Goal: Task Accomplishment & Management: Complete application form

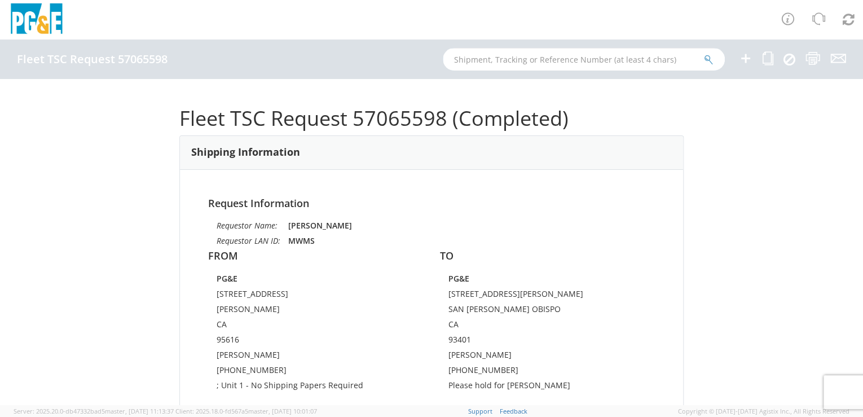
click at [557, 56] on input "text" at bounding box center [584, 59] width 282 height 23
paste input "55370683"
type input "55370683"
click at [706, 59] on icon "submit" at bounding box center [709, 60] width 10 height 10
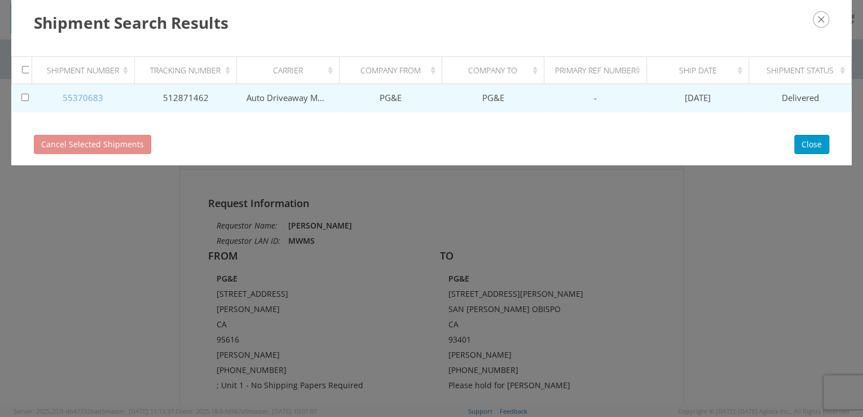
click at [88, 98] on link "55370683" at bounding box center [83, 97] width 41 height 11
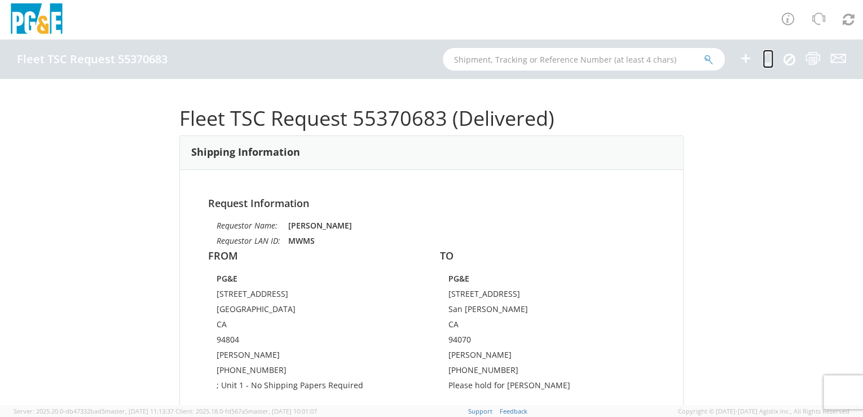
click at [766, 58] on icon at bounding box center [767, 58] width 11 height 14
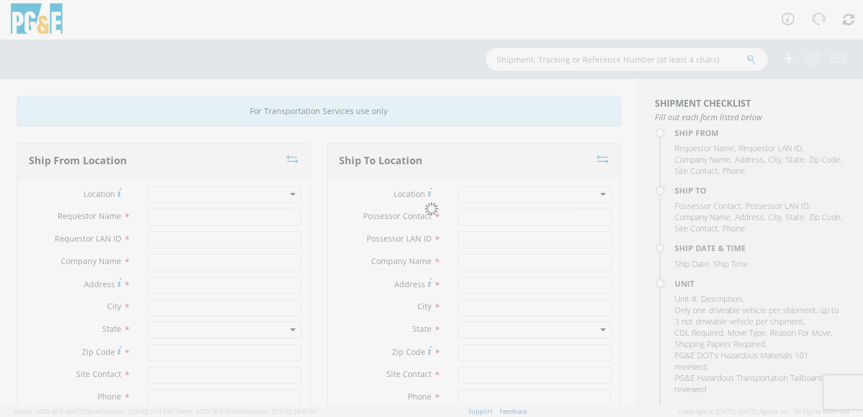
type input "[PERSON_NAME]"
type input "MWMS"
type input "PG&E"
type input "[STREET_ADDRESS]"
type input "[GEOGRAPHIC_DATA]"
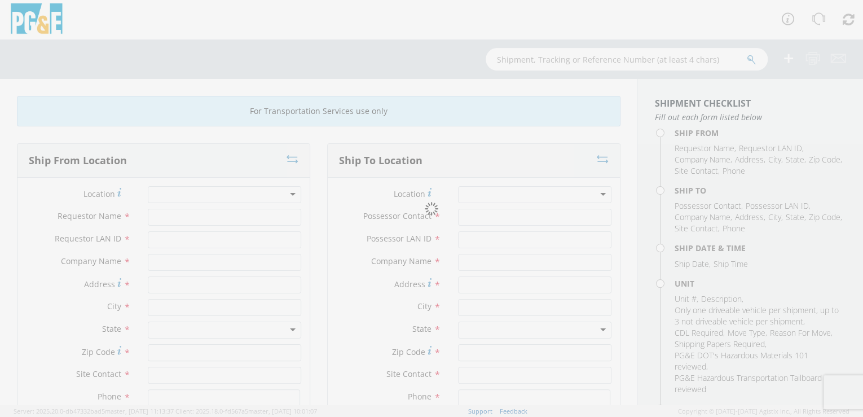
type input "94804"
type input "[PERSON_NAME]"
type input "[PHONE_NUMBER]"
type input "[PERSON_NAME]"
type input "JL3Z"
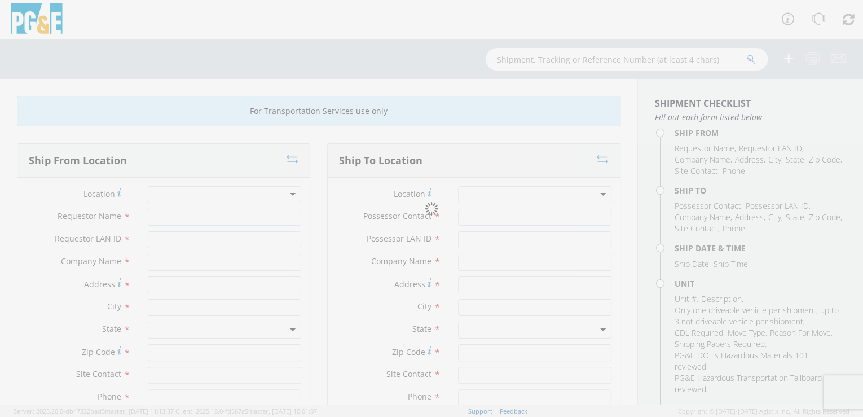
type input "PG&E"
type input "[STREET_ADDRESS]"
type input "San [PERSON_NAME]"
type input "94070"
type input "[PERSON_NAME]"
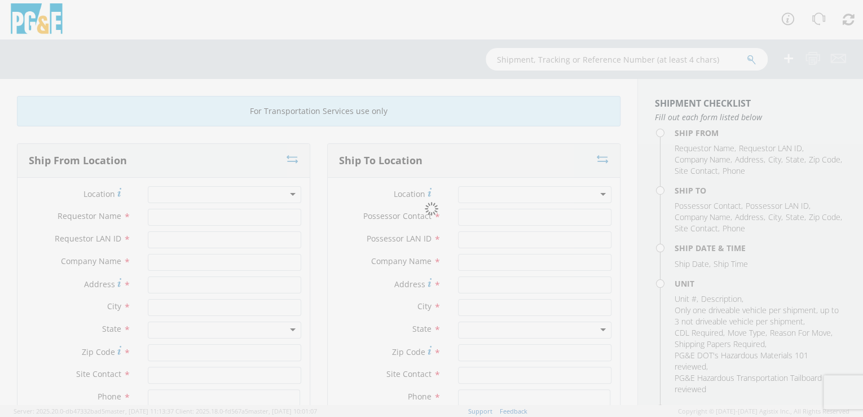
type input "[PHONE_NUMBER]"
type input "[DATE]"
type input "TRUCK; GAS SERVICE 3/4T 4X2"
type input "9300"
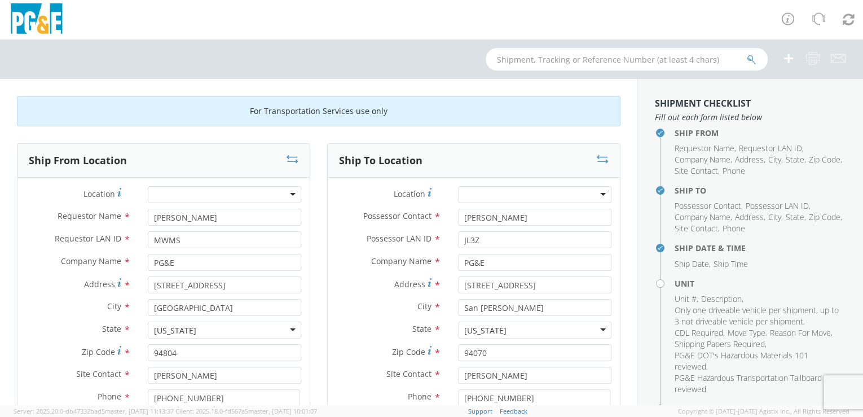
select select "14048"
select select "B29224"
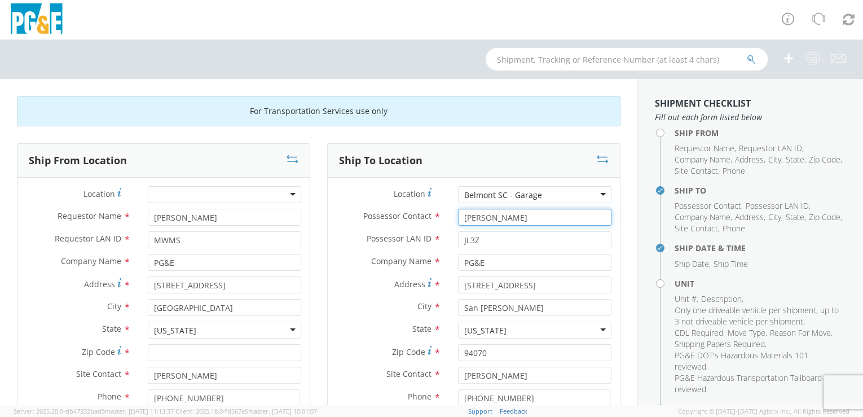
drag, startPoint x: 511, startPoint y: 215, endPoint x: 452, endPoint y: 217, distance: 59.2
click at [452, 217] on div "[PERSON_NAME]" at bounding box center [534, 217] width 170 height 17
drag, startPoint x: 479, startPoint y: 237, endPoint x: 439, endPoint y: 241, distance: 39.6
click at [439, 241] on div "Possessor LAN ID * JL3Z" at bounding box center [474, 239] width 292 height 17
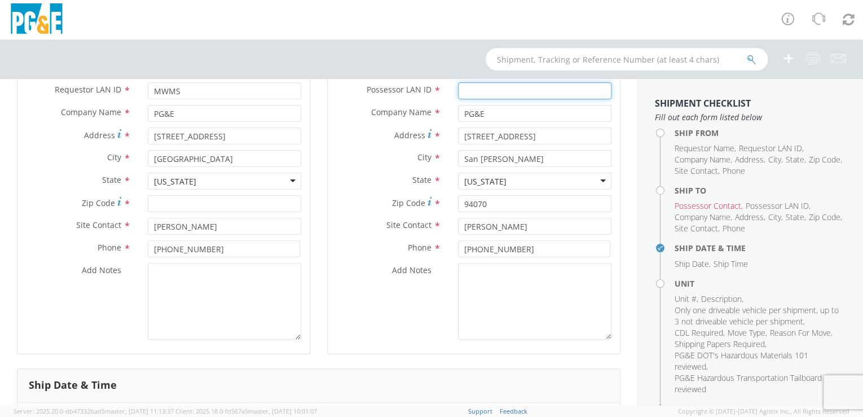
scroll to position [173, 0]
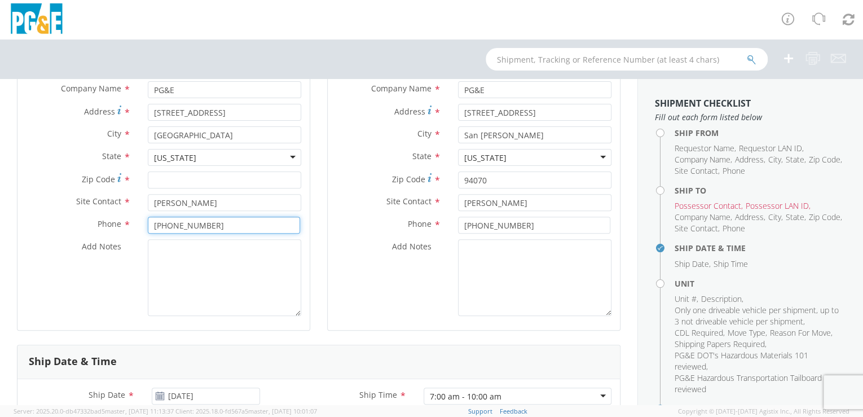
drag, startPoint x: 221, startPoint y: 222, endPoint x: 148, endPoint y: 233, distance: 73.6
click at [118, 233] on div "Phone * [PHONE_NUMBER]" at bounding box center [163, 227] width 292 height 23
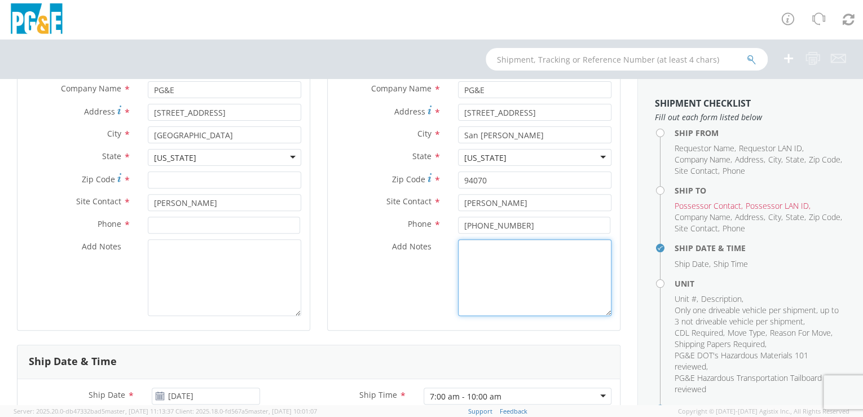
click at [477, 258] on textarea "Add Notes *" at bounding box center [534, 277] width 153 height 77
paste textarea "[PHONE_NUMBER]"
type textarea "[PHONE_NUMBER]"
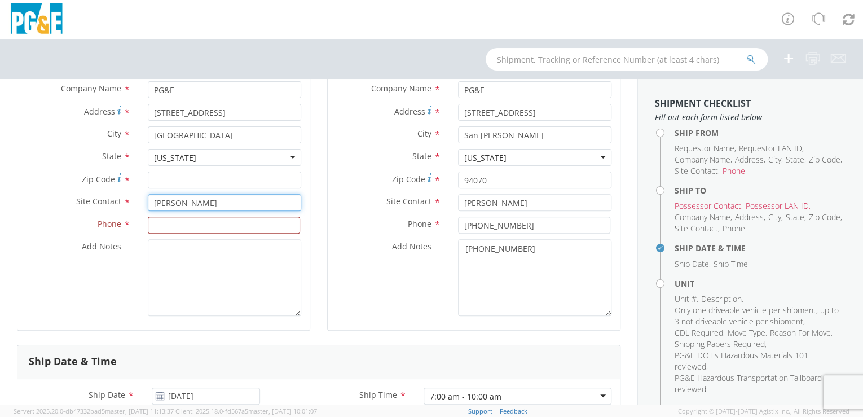
drag, startPoint x: 216, startPoint y: 203, endPoint x: 122, endPoint y: 201, distance: 94.7
click at [122, 201] on div "Site Contact * [PERSON_NAME]" at bounding box center [163, 202] width 292 height 17
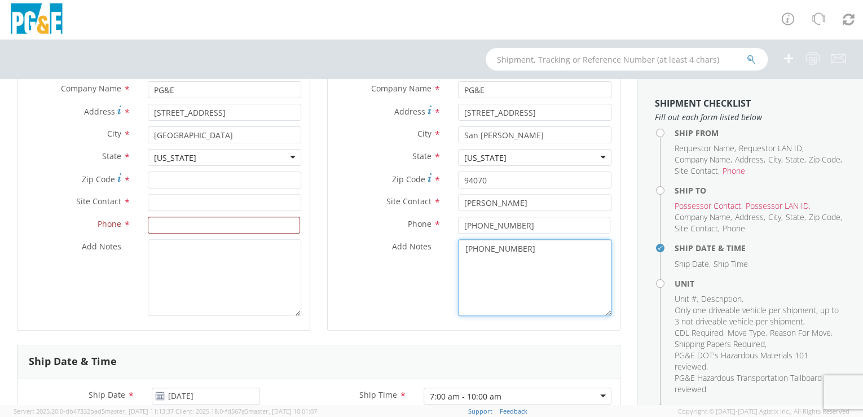
click at [533, 267] on textarea "[PHONE_NUMBER]" at bounding box center [534, 277] width 153 height 77
paste textarea "[PERSON_NAME]"
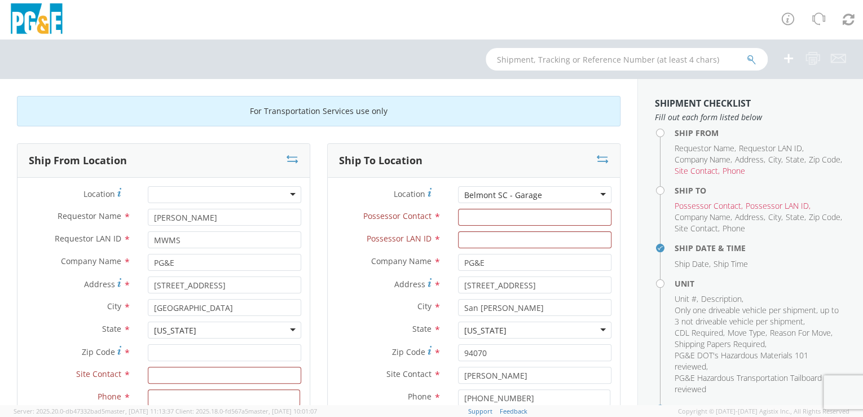
type textarea "[PHONE_NUMBER] [PERSON_NAME]"
click at [213, 189] on div at bounding box center [224, 194] width 153 height 17
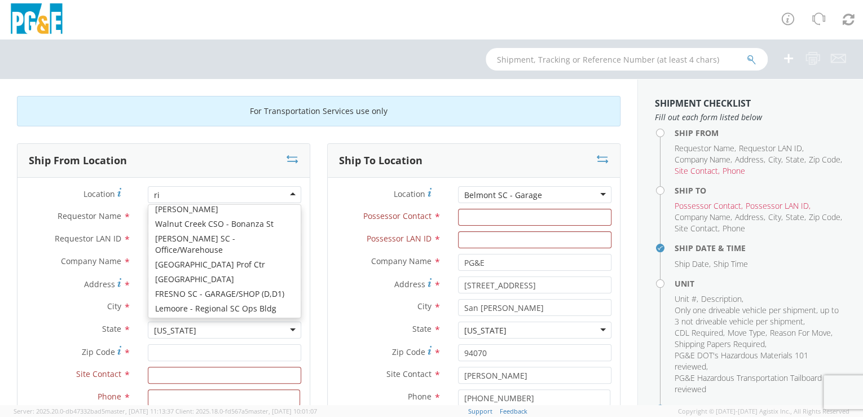
scroll to position [2, 0]
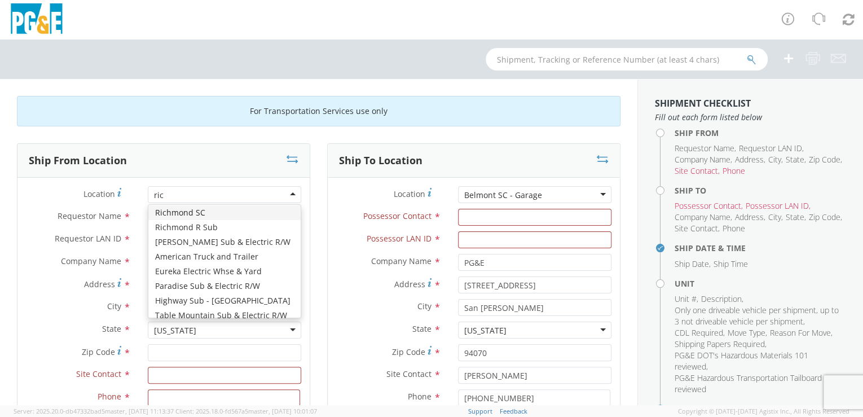
type input "rich"
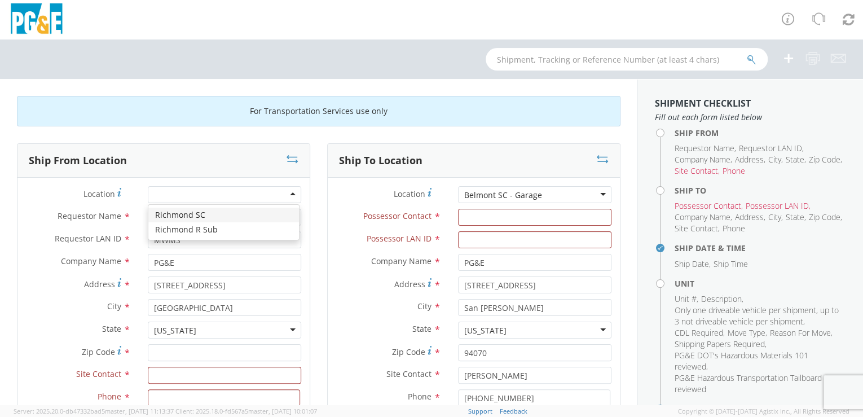
type input "[STREET_ADDRESS]"
type input "[GEOGRAPHIC_DATA]"
type input "94804"
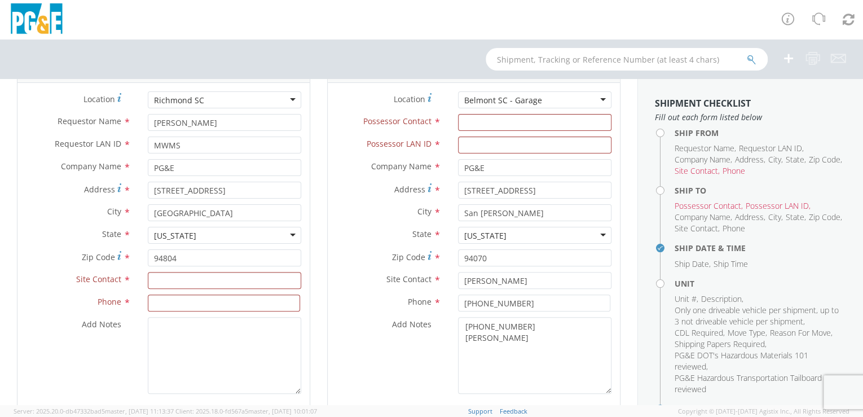
scroll to position [107, 0]
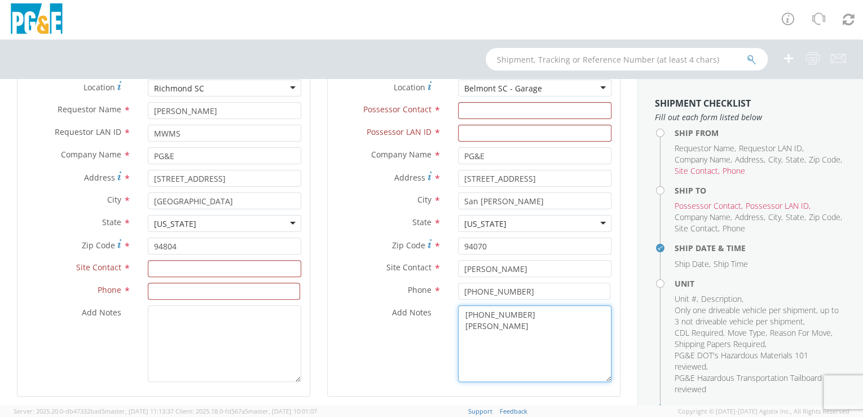
drag, startPoint x: 525, startPoint y: 326, endPoint x: 451, endPoint y: 326, distance: 74.4
click at [451, 326] on div "[PHONE_NUMBER] [PERSON_NAME]" at bounding box center [534, 343] width 170 height 77
type textarea "[PHONE_NUMBER]"
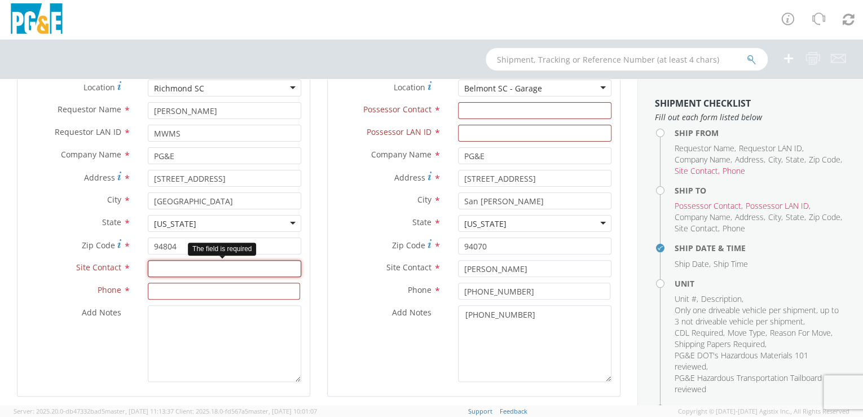
click at [195, 267] on input "text" at bounding box center [224, 268] width 153 height 17
paste input "[PERSON_NAME]"
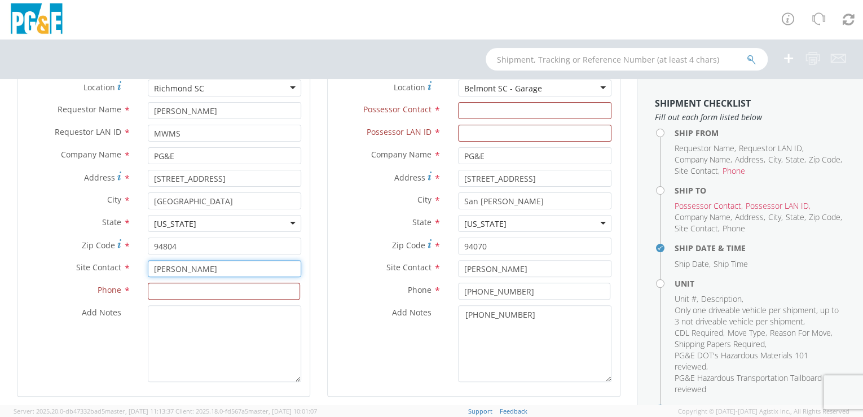
type input "[PERSON_NAME]"
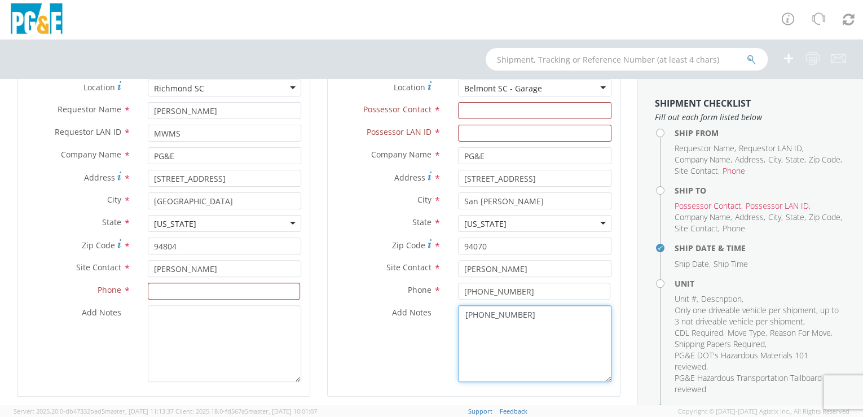
drag, startPoint x: 525, startPoint y: 315, endPoint x: 428, endPoint y: 315, distance: 96.4
click at [425, 314] on div "Add Notes * [PHONE_NUMBER]" at bounding box center [474, 343] width 292 height 77
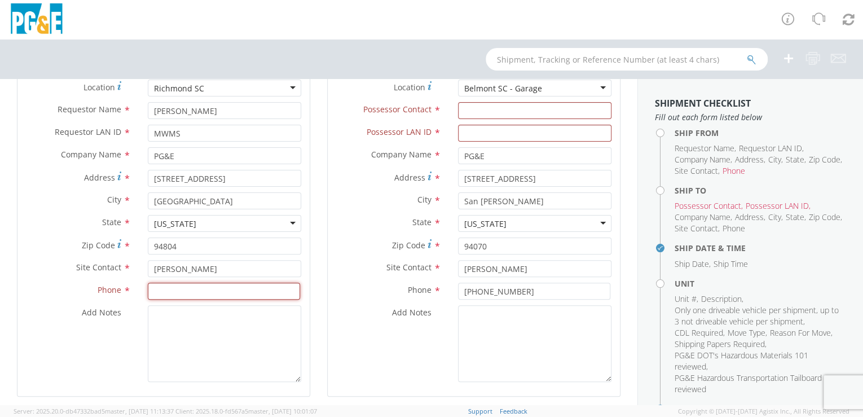
click at [186, 293] on input at bounding box center [224, 290] width 152 height 17
paste input "[PHONE_NUMBER]"
type input "[PHONE_NUMBER]"
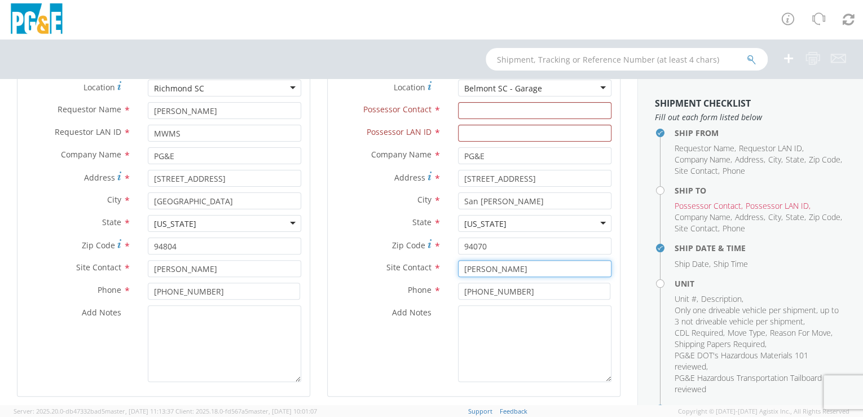
drag, startPoint x: 475, startPoint y: 265, endPoint x: 436, endPoint y: 266, distance: 38.9
click at [435, 266] on div "Site Contact * [PERSON_NAME]" at bounding box center [474, 268] width 292 height 17
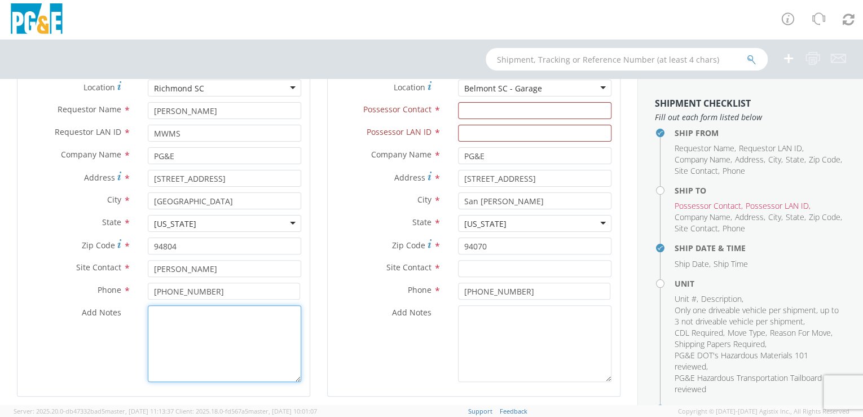
click at [197, 326] on textarea "Add Notes *" at bounding box center [224, 343] width 153 height 77
paste textarea "[PERSON_NAME]"
type textarea "[PERSON_NAME]"
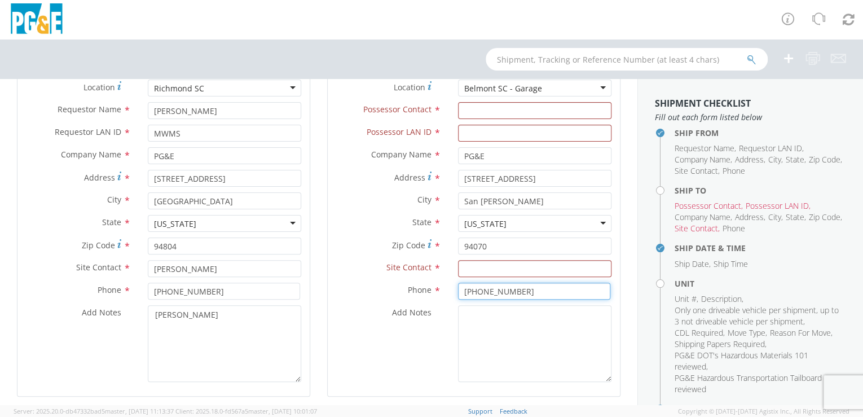
drag, startPoint x: 519, startPoint y: 287, endPoint x: 422, endPoint y: 290, distance: 96.5
click at [421, 289] on div "Phone * [PHONE_NUMBER]" at bounding box center [474, 290] width 292 height 17
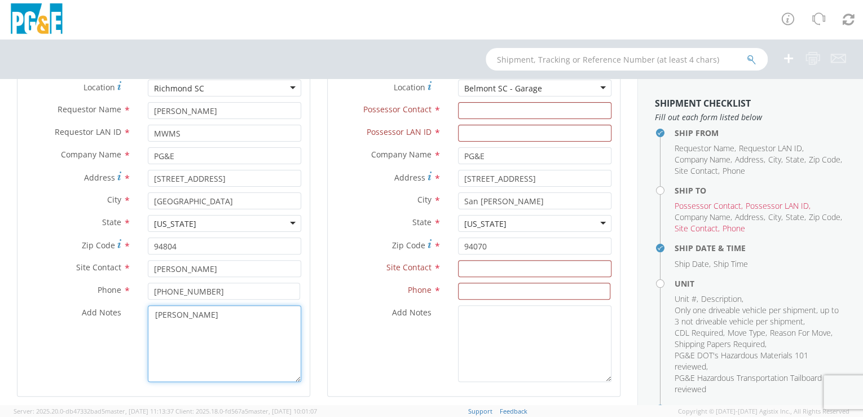
click at [253, 333] on textarea "[PERSON_NAME]" at bounding box center [224, 343] width 153 height 77
paste textarea "[PHONE_NUMBER]"
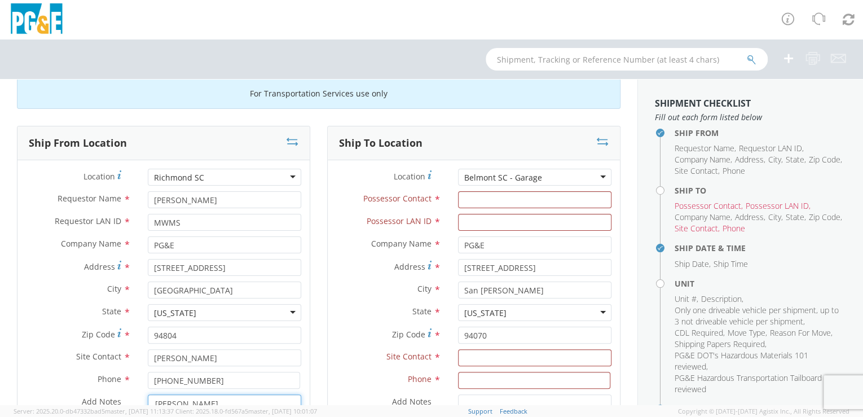
scroll to position [0, 0]
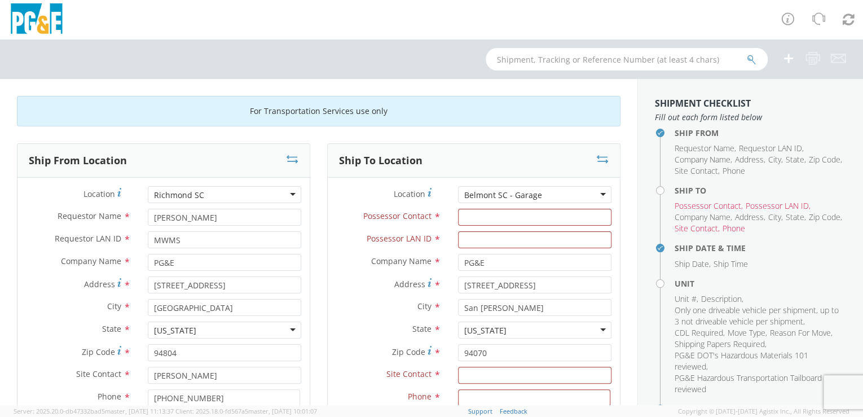
type textarea "[PERSON_NAME] [PHONE_NUMBER]"
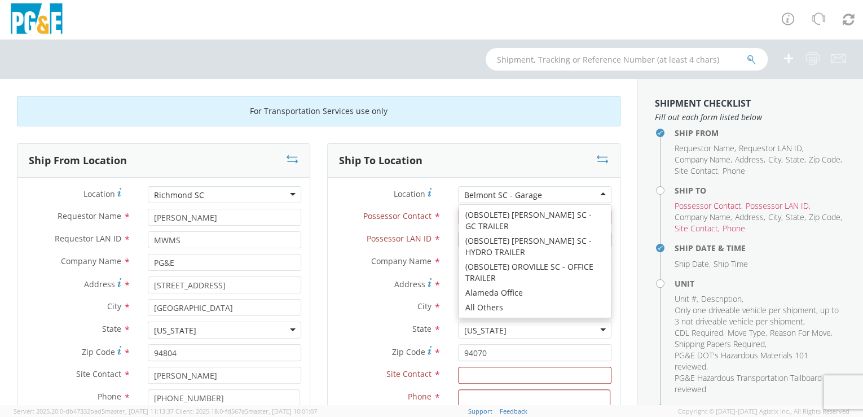
click at [554, 195] on div "Belmont SC - Garage" at bounding box center [534, 194] width 153 height 17
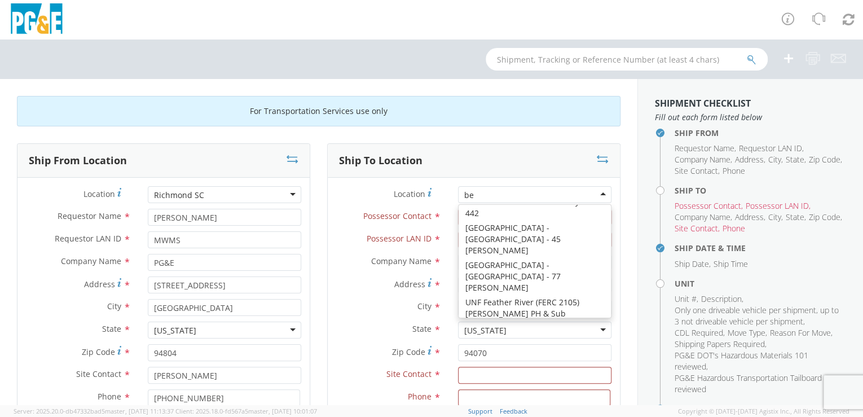
scroll to position [2, 0]
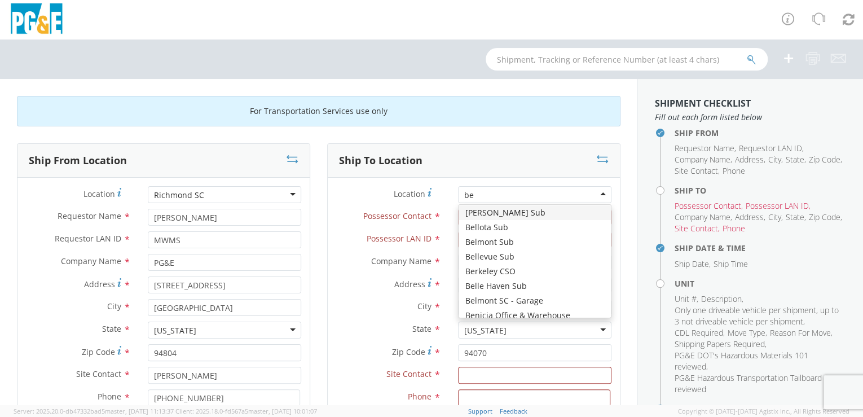
type input "bel"
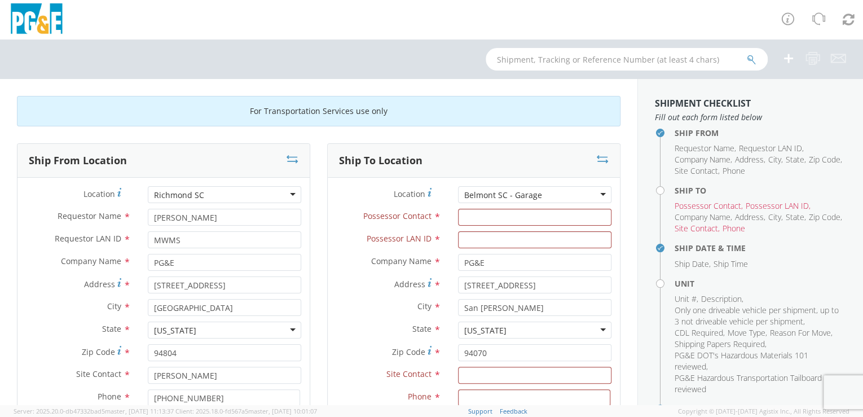
scroll to position [0, 0]
drag, startPoint x: 483, startPoint y: 352, endPoint x: 453, endPoint y: 352, distance: 29.3
click at [458, 352] on input "94070" at bounding box center [534, 352] width 153 height 17
drag, startPoint x: 538, startPoint y: 285, endPoint x: 473, endPoint y: 277, distance: 65.8
click at [473, 277] on input "[STREET_ADDRESS]" at bounding box center [534, 284] width 153 height 17
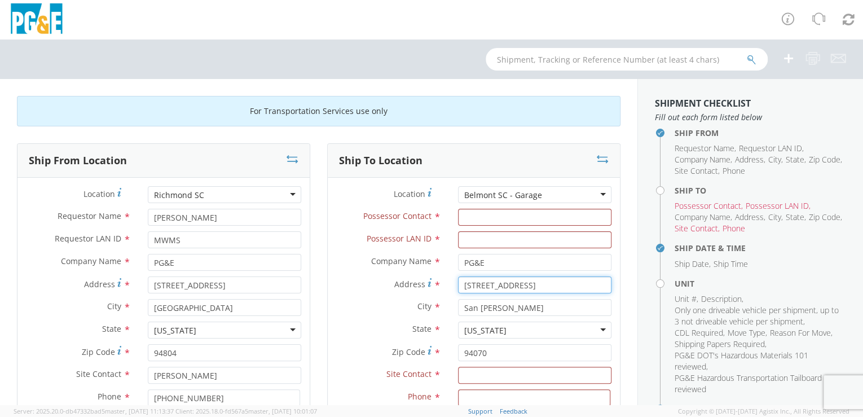
type input "275"
type input "[STREET_ADDRESS]"
drag, startPoint x: 504, startPoint y: 307, endPoint x: 447, endPoint y: 309, distance: 57.0
click at [449, 309] on div "San [PERSON_NAME]" at bounding box center [534, 307] width 170 height 17
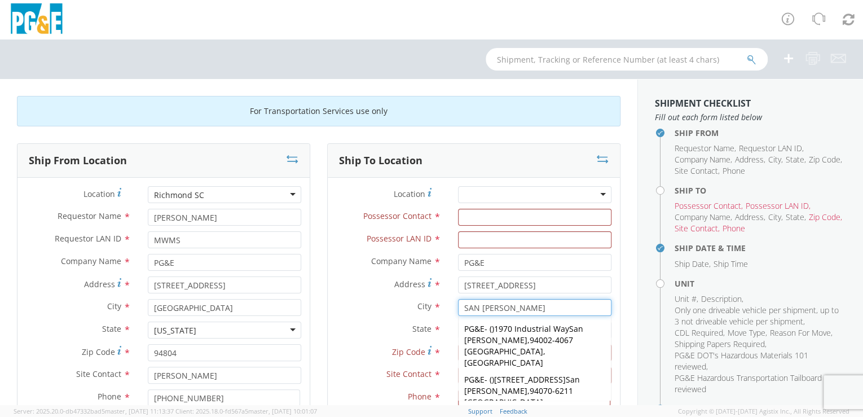
type input "SAN [PERSON_NAME]"
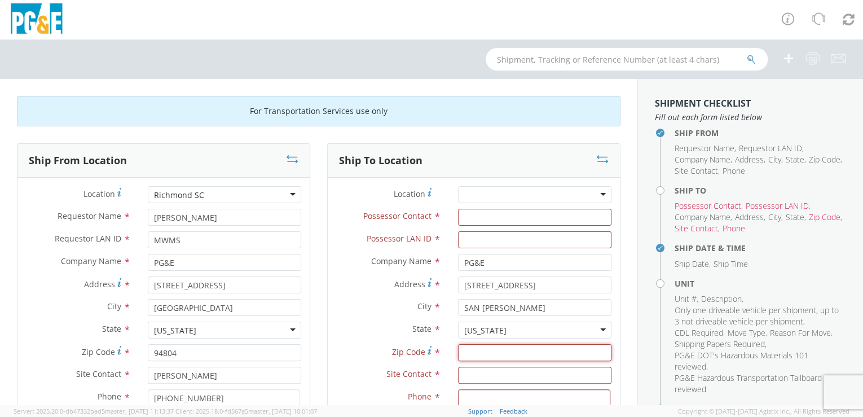
paste input "94070"
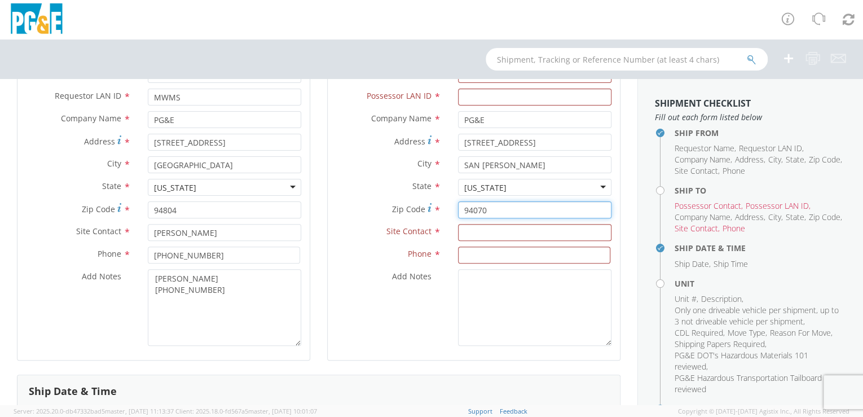
scroll to position [144, 0]
type input "94070"
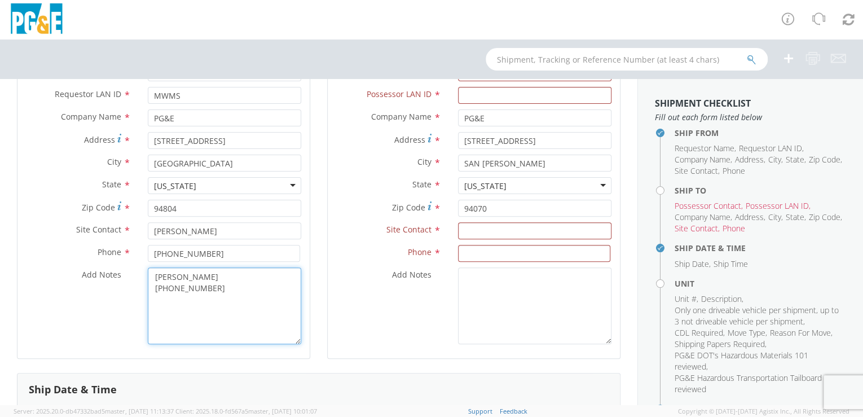
drag, startPoint x: 200, startPoint y: 277, endPoint x: 150, endPoint y: 275, distance: 50.2
click at [150, 275] on textarea "[PERSON_NAME] [PHONE_NUMBER]" at bounding box center [224, 305] width 153 height 77
type textarea "[PHONE_NUMBER]"
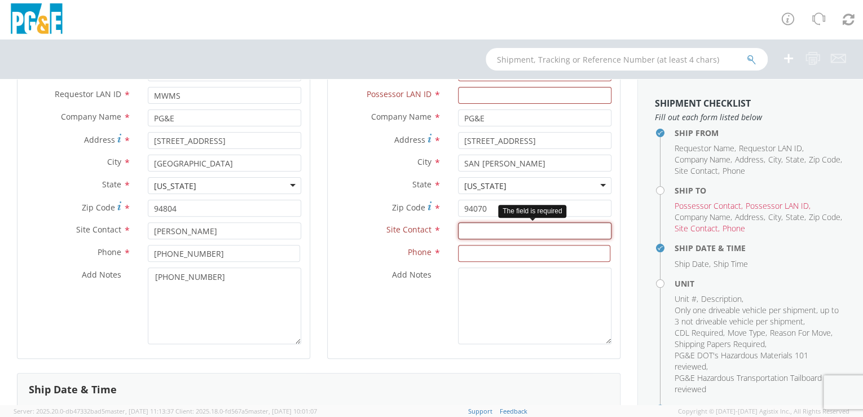
click at [470, 228] on input "text" at bounding box center [534, 230] width 153 height 17
paste input "[PERSON_NAME]"
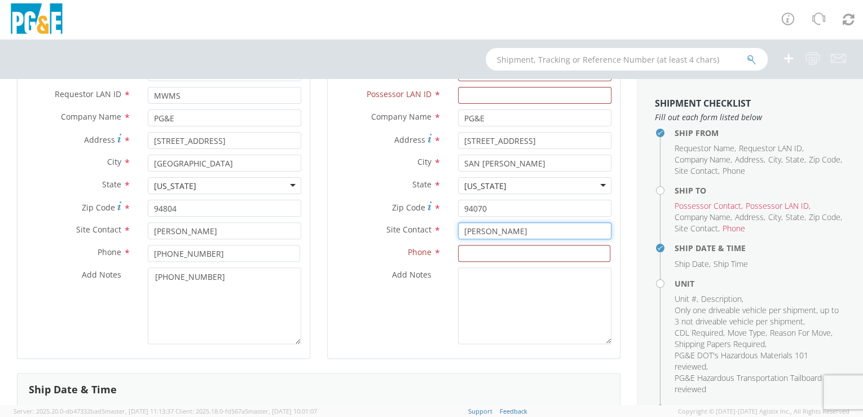
type input "[PERSON_NAME]"
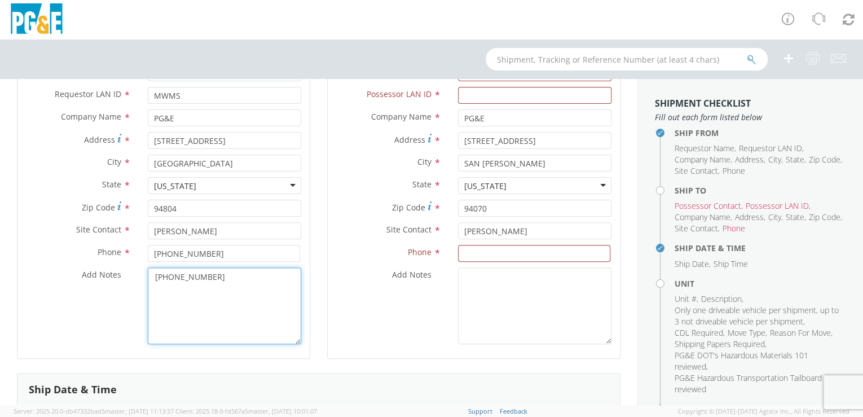
drag, startPoint x: 203, startPoint y: 289, endPoint x: 125, endPoint y: 289, distance: 77.8
click at [112, 288] on div "Add Notes * [PHONE_NUMBER]" at bounding box center [163, 305] width 292 height 77
click at [479, 251] on input at bounding box center [534, 253] width 152 height 17
paste input "[PHONE_NUMBER]"
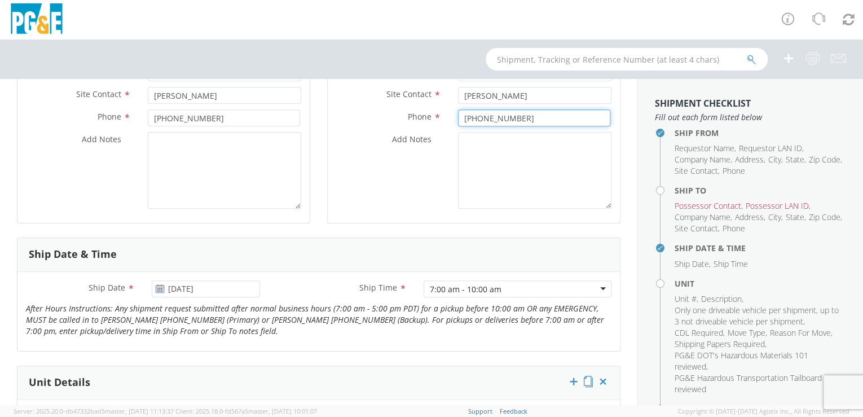
scroll to position [295, 0]
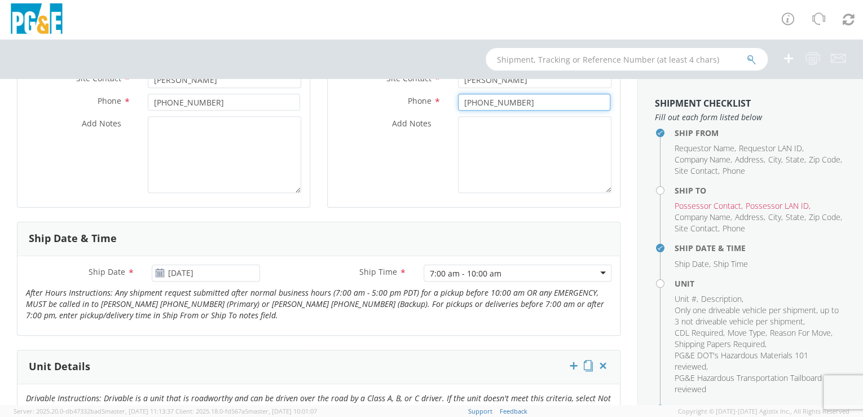
type input "[PHONE_NUMBER]"
click at [229, 276] on input "[DATE]" at bounding box center [206, 272] width 109 height 17
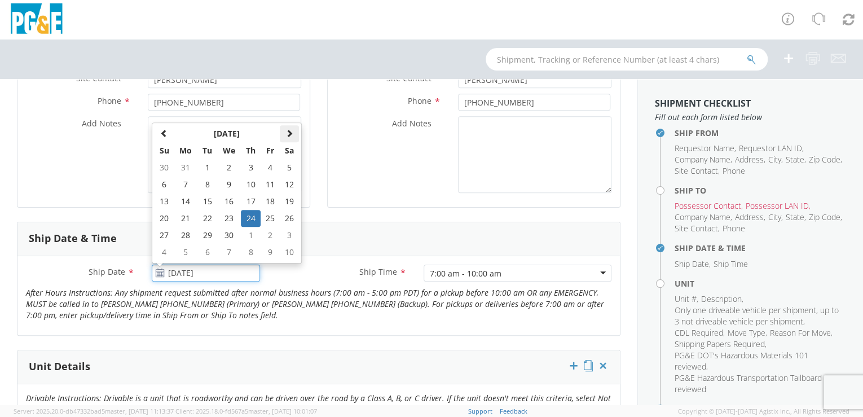
click at [285, 132] on span at bounding box center [289, 133] width 8 height 8
click at [286, 132] on span at bounding box center [289, 133] width 8 height 8
click at [286, 131] on span at bounding box center [289, 133] width 8 height 8
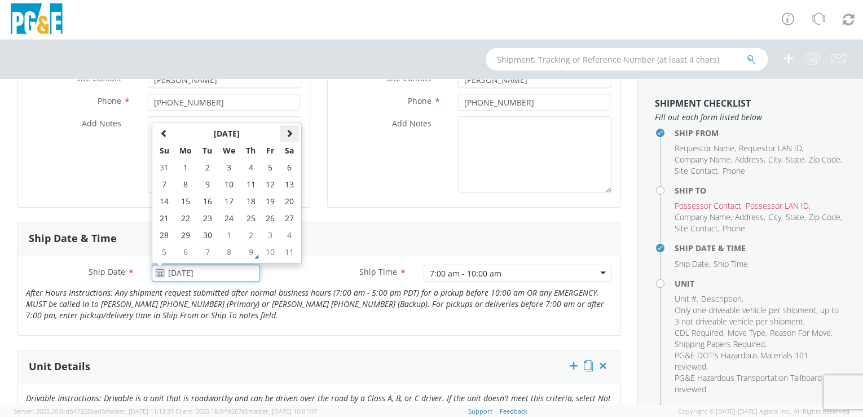
click at [286, 131] on span at bounding box center [289, 133] width 8 height 8
click at [162, 133] on span at bounding box center [164, 133] width 8 height 8
click at [187, 202] on td "13" at bounding box center [186, 201] width 24 height 17
type input "[DATE]"
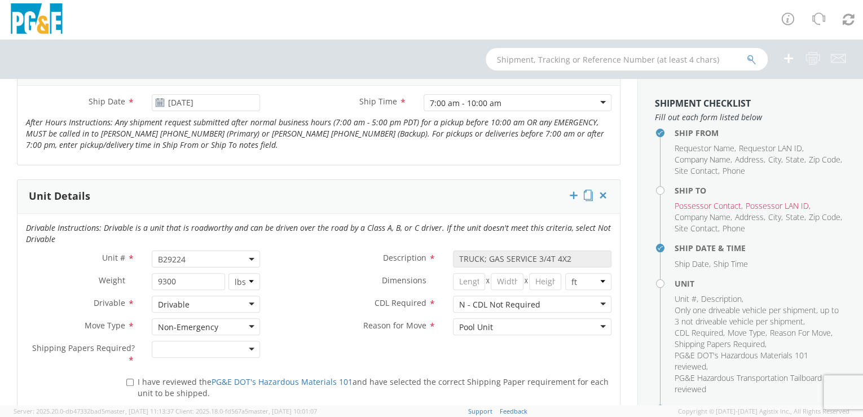
scroll to position [470, 0]
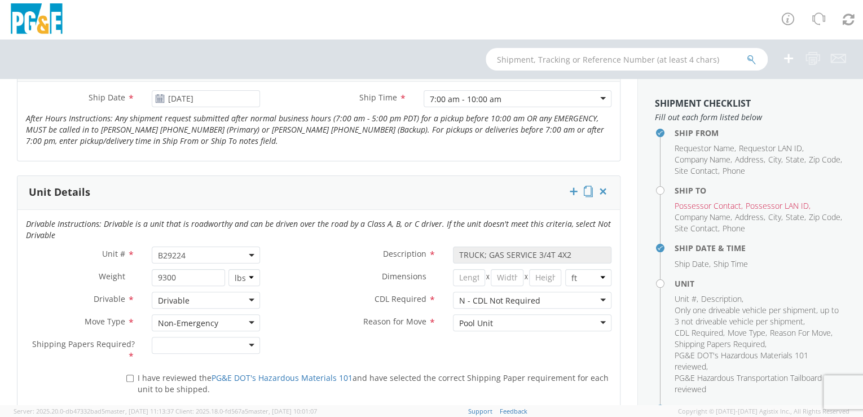
click at [201, 252] on span "B29224" at bounding box center [206, 255] width 96 height 11
click at [180, 275] on input "search" at bounding box center [204, 273] width 101 height 17
paste input "B32362"
type input "B32362"
type input "PICKUP; COMPACT 4X4"
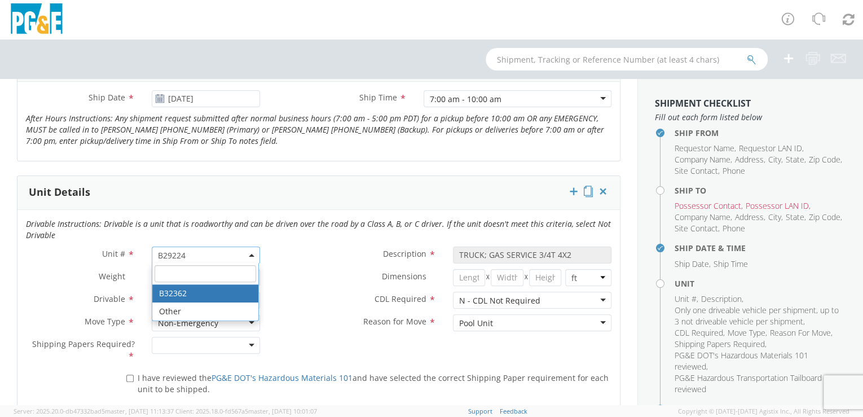
type input "5600"
select select "B32362"
click at [246, 341] on div at bounding box center [206, 345] width 109 height 17
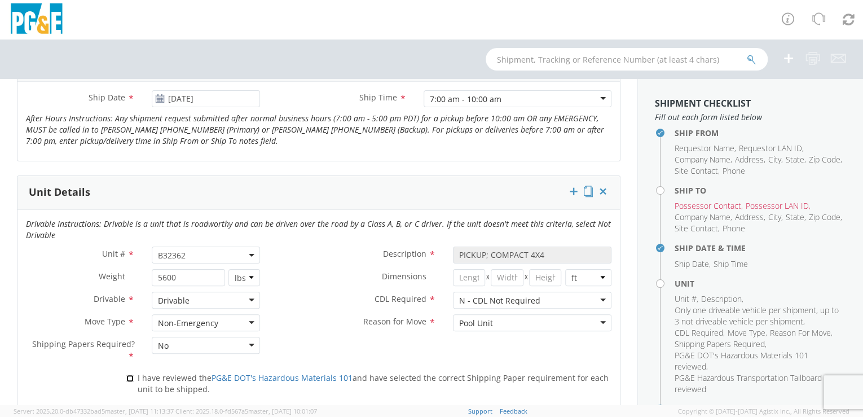
click at [129, 374] on input "I have reviewed the PG&E DOT's Hazardous Materials 101 and have selected the co…" at bounding box center [129, 377] width 7 height 7
checkbox input "true"
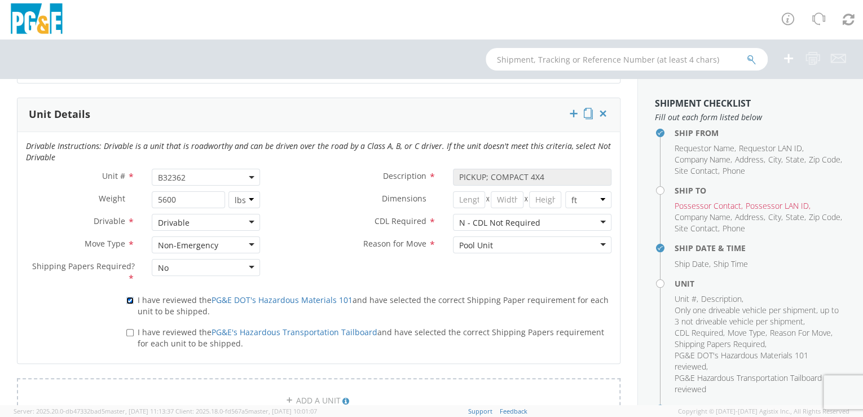
scroll to position [577, 0]
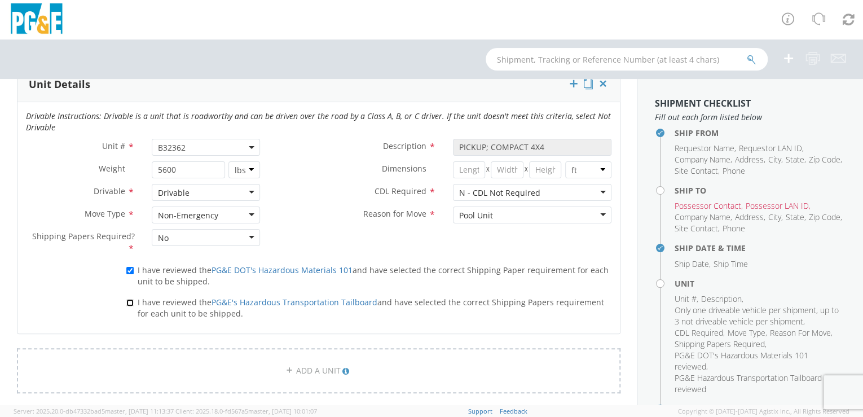
click at [130, 301] on input "I have reviewed the PG&E's Hazardous Transportation Tailboard and have selected…" at bounding box center [129, 302] width 7 height 7
checkbox input "true"
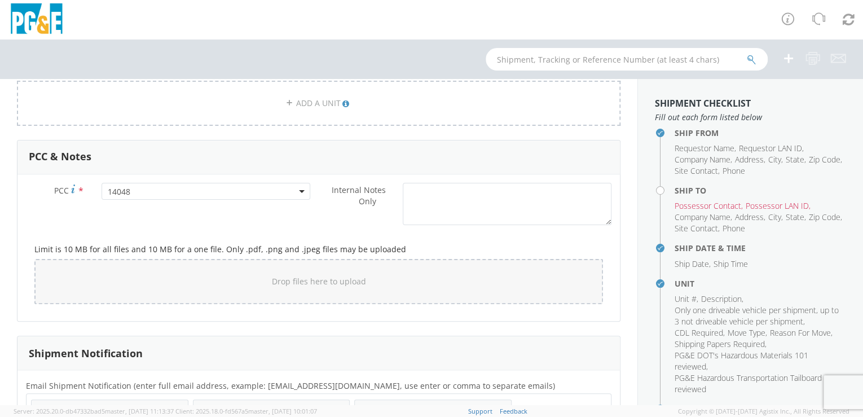
scroll to position [833, 0]
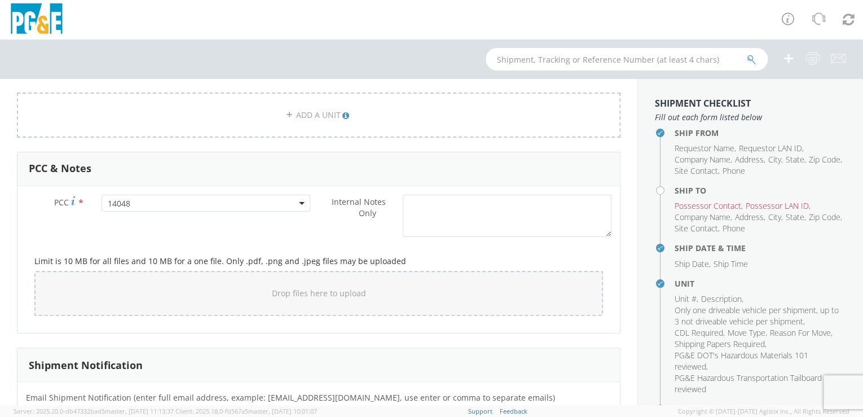
click at [149, 198] on span "14048" at bounding box center [206, 203] width 197 height 11
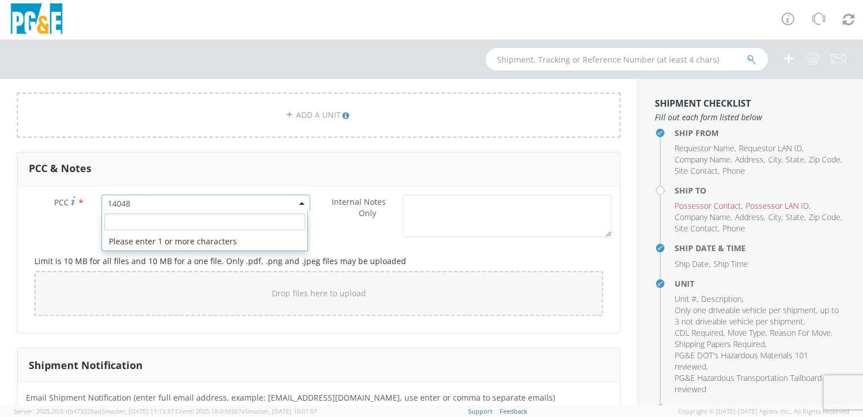
click at [123, 220] on input "number" at bounding box center [204, 221] width 201 height 17
paste input "15261"
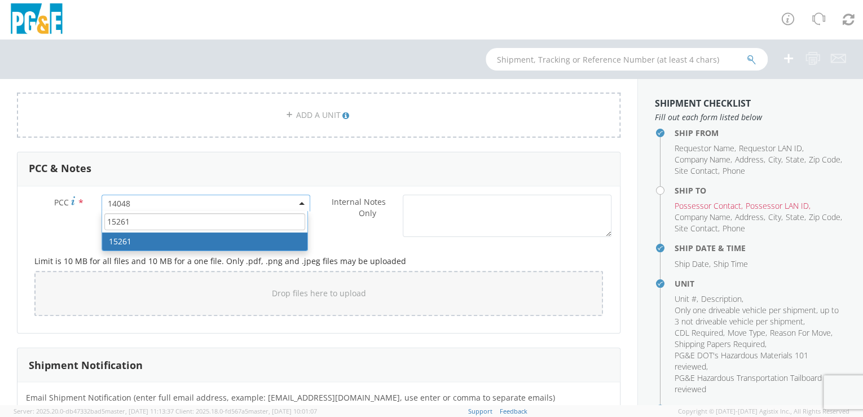
type input "15261"
select select "15261"
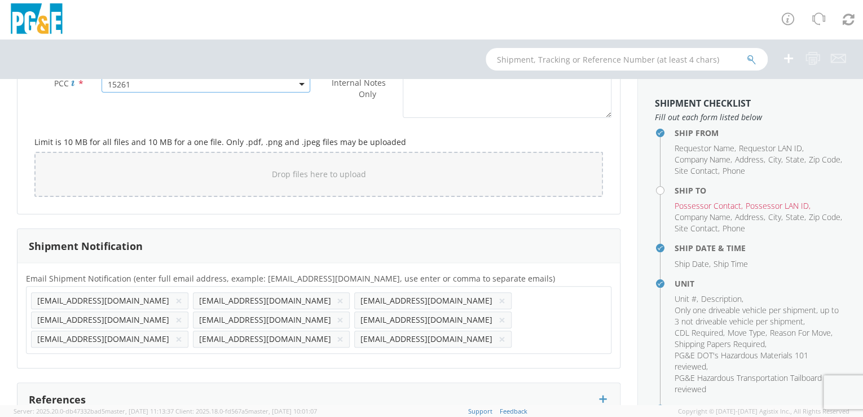
scroll to position [1017, 0]
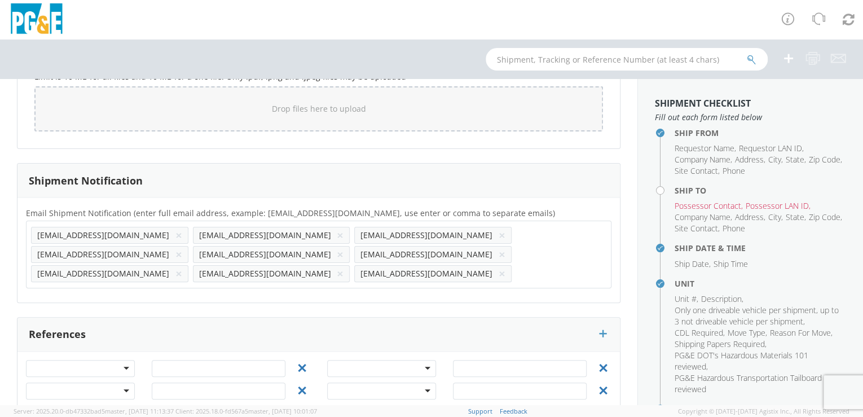
click at [337, 267] on button "×" at bounding box center [340, 274] width 7 height 14
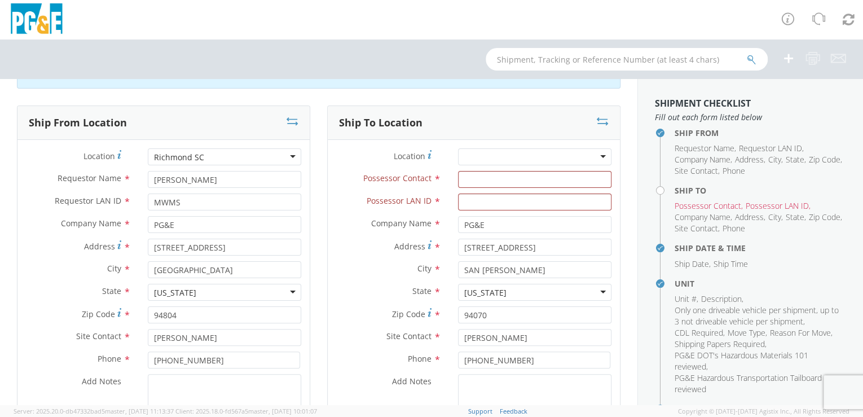
scroll to position [24, 0]
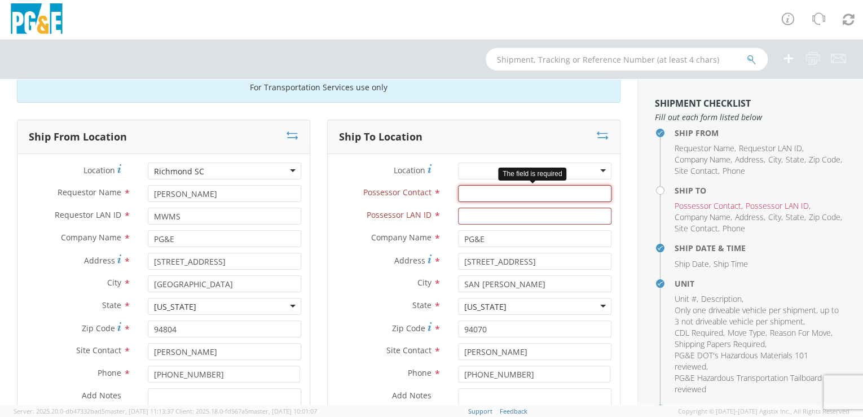
paste input "[PERSON_NAME]"
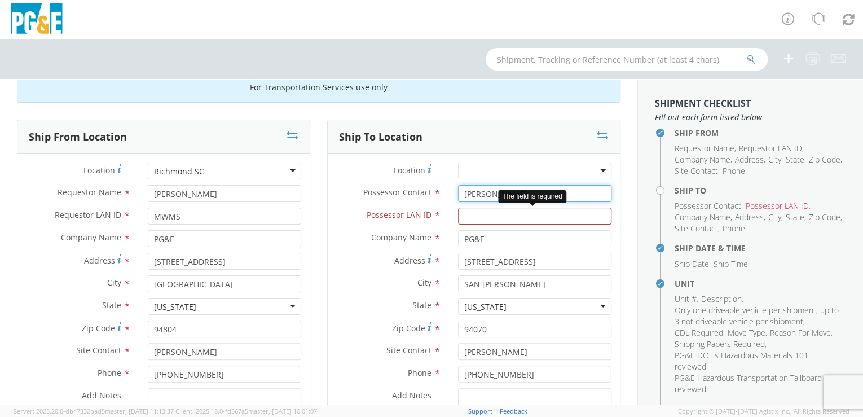
type input "[PERSON_NAME]"
click at [529, 214] on input "Possessor LAN ID *" at bounding box center [534, 215] width 153 height 17
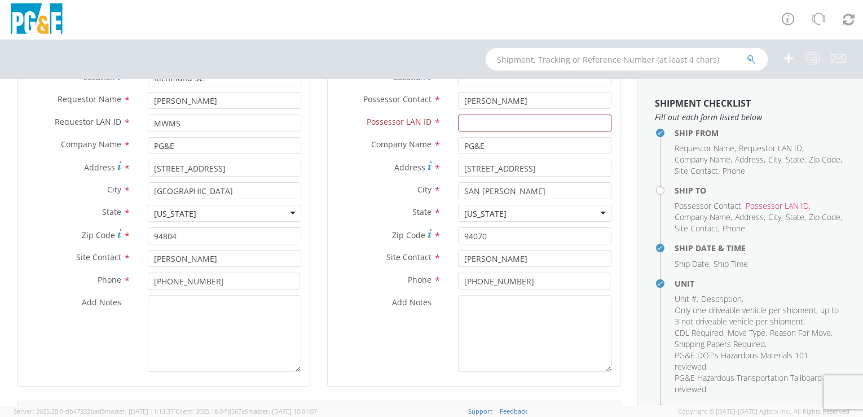
scroll to position [162, 0]
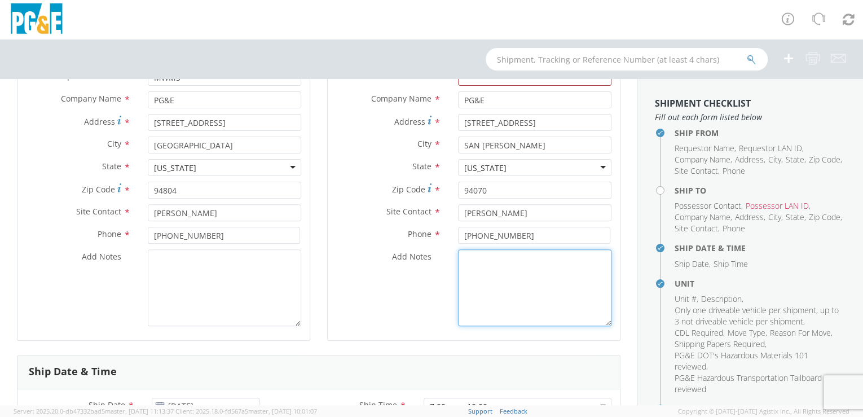
click at [476, 259] on textarea "Add Notes *" at bounding box center [534, 287] width 153 height 77
paste textarea "[PERSON_NAME]"
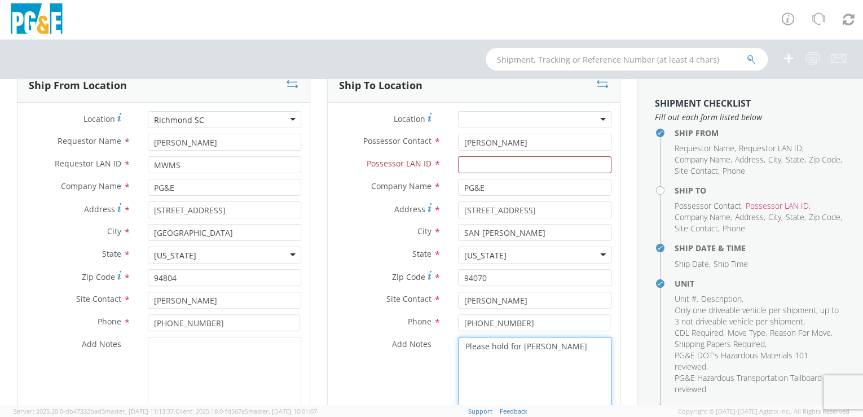
scroll to position [29, 0]
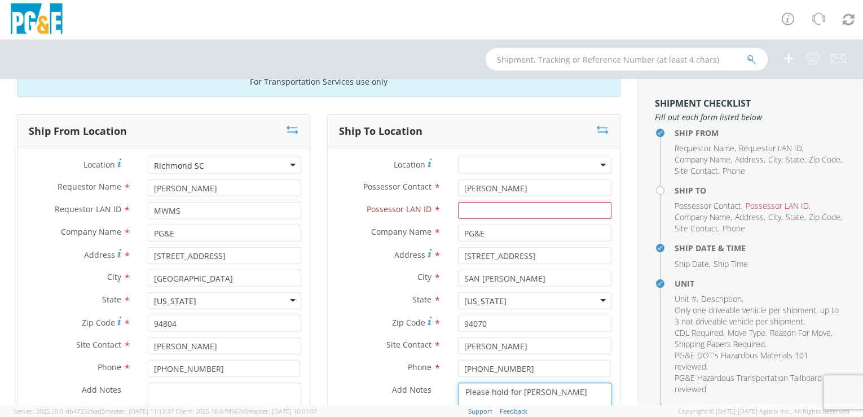
type textarea "Please hold for [PERSON_NAME]"
paste input "RWT7"
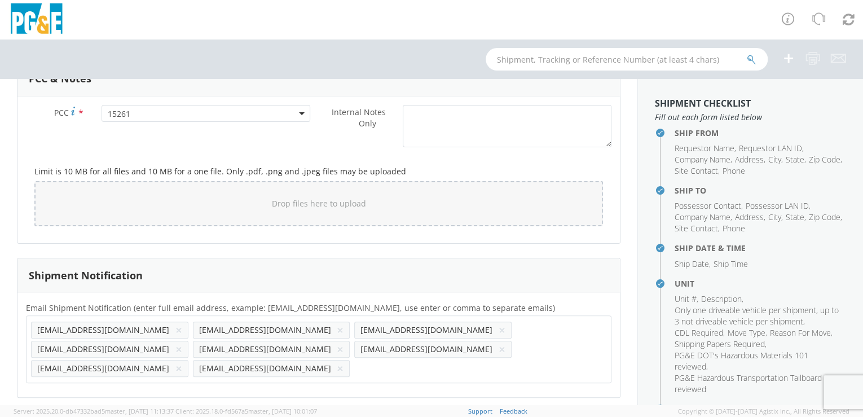
scroll to position [1017, 0]
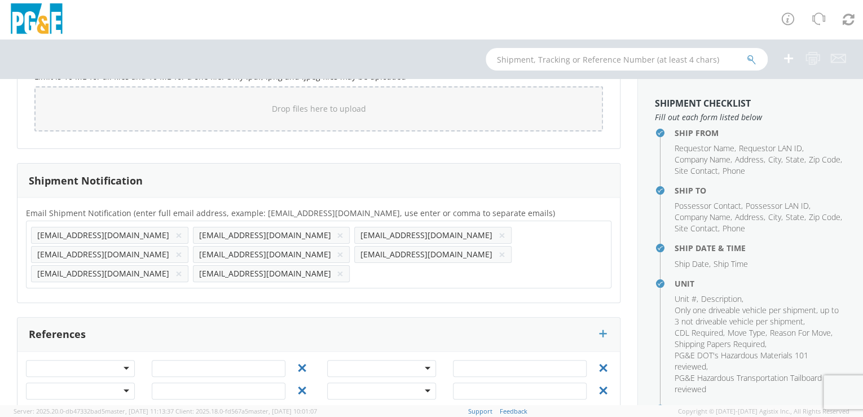
type input "RWT7"
click at [354, 265] on input "text" at bounding box center [360, 273] width 12 height 16
paste input "RWT7"
type input "[EMAIL_ADDRESS][DOMAIN_NAME]"
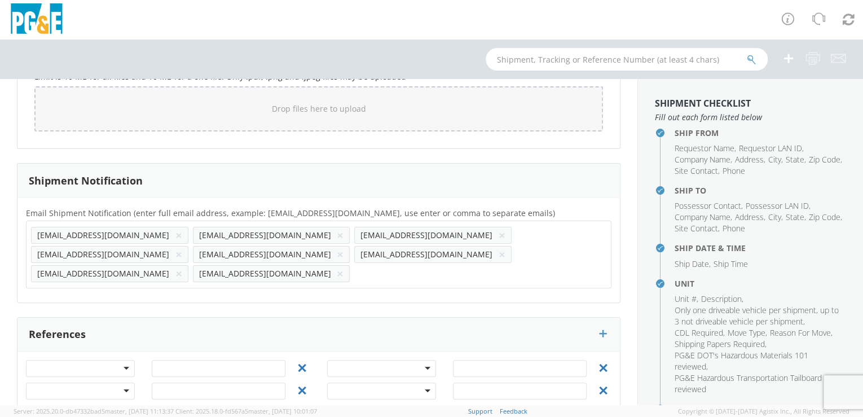
click at [236, 273] on div "Email Shipment Notification (enter full email address, example: [EMAIL_ADDRESS]…" at bounding box center [318, 249] width 602 height 105
click at [516, 265] on input "text" at bounding box center [553, 273] width 75 height 16
paste input "R1P7"
type input "[EMAIL_ADDRESS][DOMAIN_NAME]"
click at [361, 276] on div "Email Shipment Notification (enter full email address, example: [EMAIL_ADDRESS]…" at bounding box center [318, 249] width 602 height 105
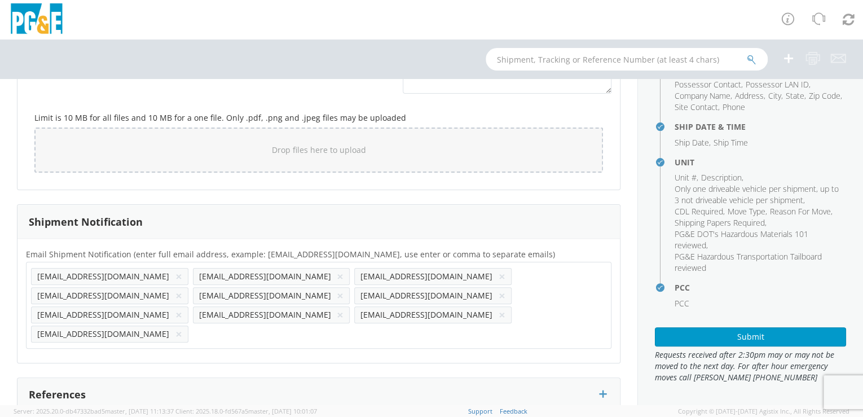
scroll to position [1017, 0]
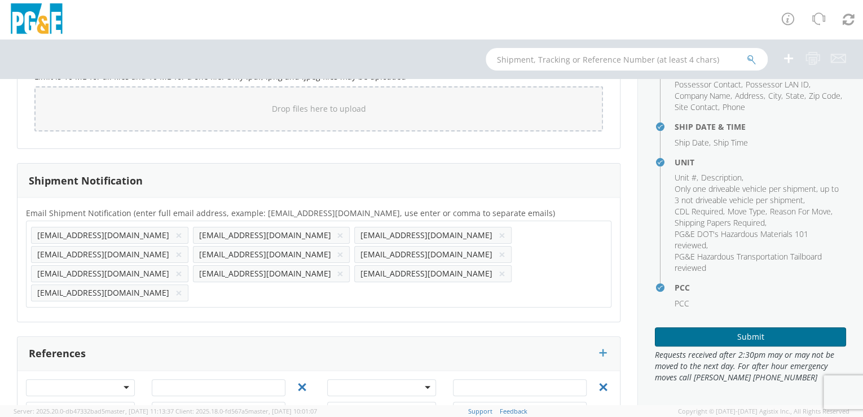
click at [745, 339] on button "Submit" at bounding box center [750, 336] width 191 height 19
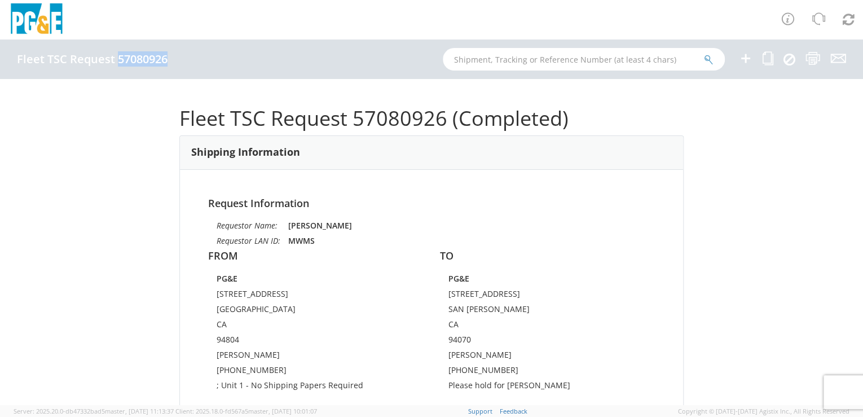
drag, startPoint x: 117, startPoint y: 59, endPoint x: 165, endPoint y: 58, distance: 47.4
click at [165, 58] on h4 "Fleet TSC Request 57080926" at bounding box center [92, 59] width 151 height 12
drag, startPoint x: 165, startPoint y: 58, endPoint x: 154, endPoint y: 57, distance: 10.8
copy h4 "57080926"
